Goal: Task Accomplishment & Management: Use online tool/utility

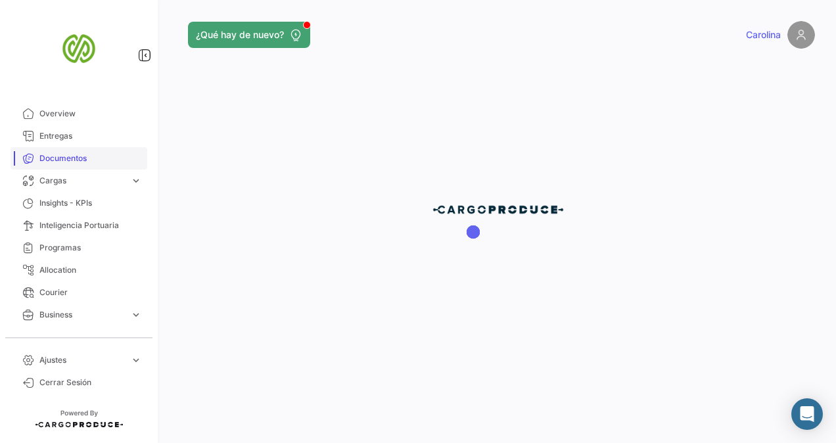
click at [59, 160] on span "Documentos" at bounding box center [90, 159] width 103 height 12
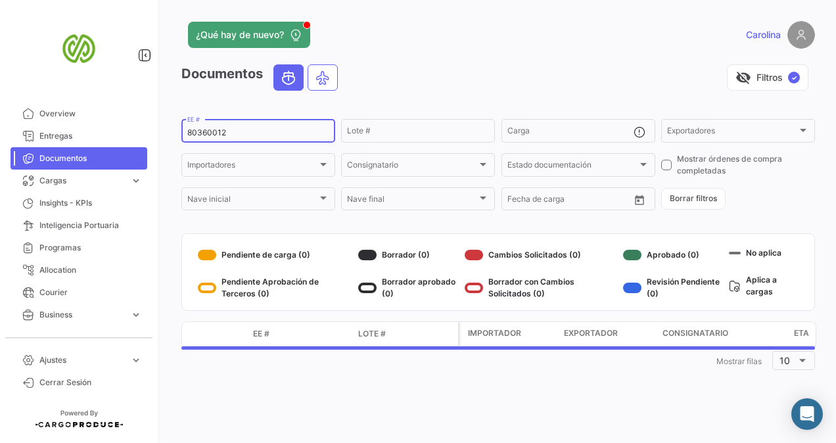
drag, startPoint x: 256, startPoint y: 133, endPoint x: -3, endPoint y: 126, distance: 258.4
click at [0, 126] on html "Overview Entregas Documentos Cargas expand_more Cargas Aéreas Cargas Marítimas …" at bounding box center [418, 221] width 836 height 443
paste input "58933"
type input "80358933"
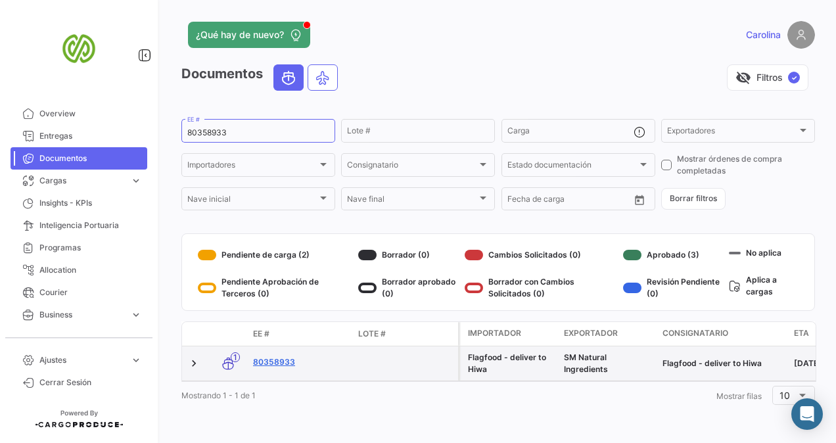
click at [267, 362] on link "80358933" at bounding box center [300, 362] width 95 height 12
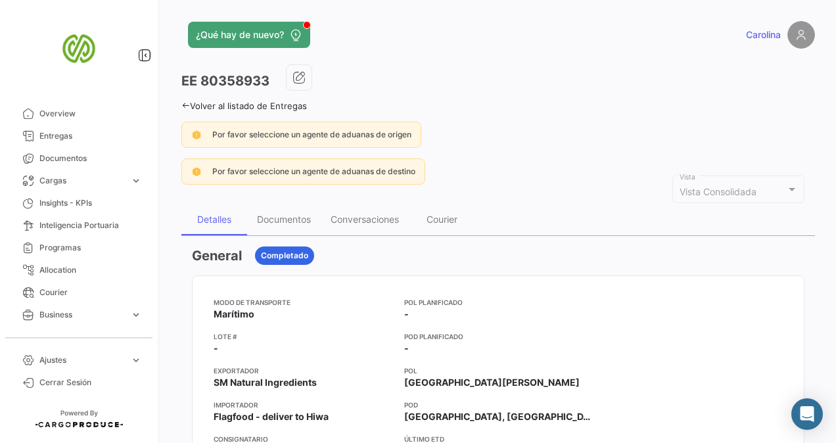
click at [302, 151] on app-po-view-alerts "Por favor seleccione un agente de aduanas de origen Por favor seleccione un age…" at bounding box center [498, 153] width 634 height 63
click at [285, 225] on div "Documentos" at bounding box center [284, 220] width 74 height 32
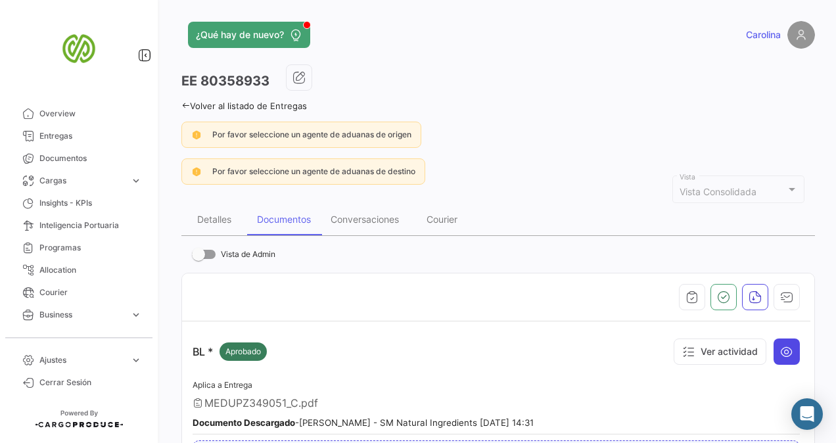
click at [781, 339] on button at bounding box center [787, 352] width 26 height 26
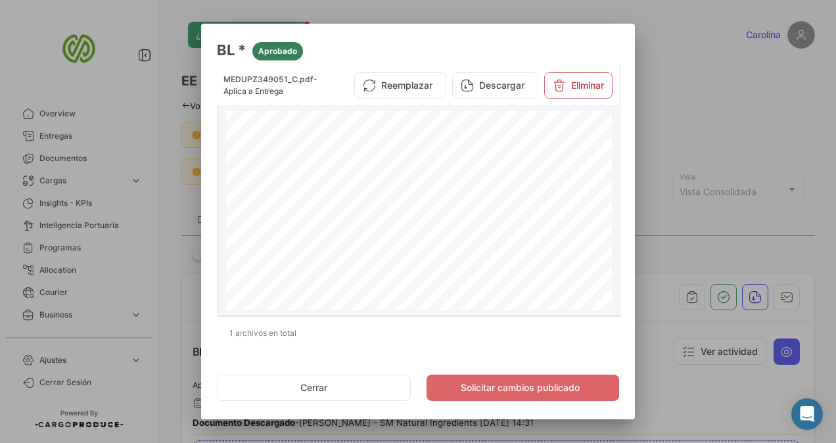
scroll to position [592, 0]
